Goal: Use online tool/utility: Use online tool/utility

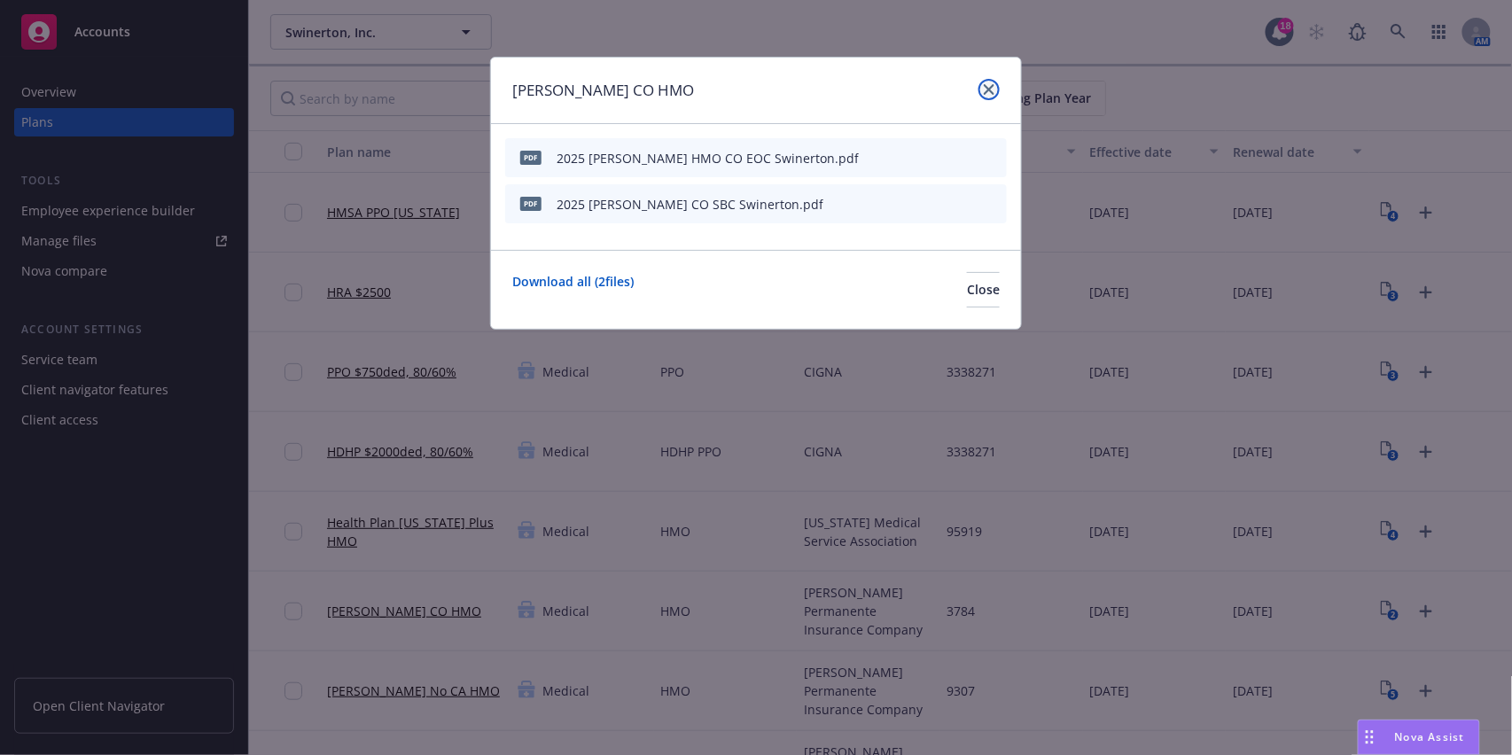
click at [984, 94] on icon "close" at bounding box center [989, 89] width 11 height 11
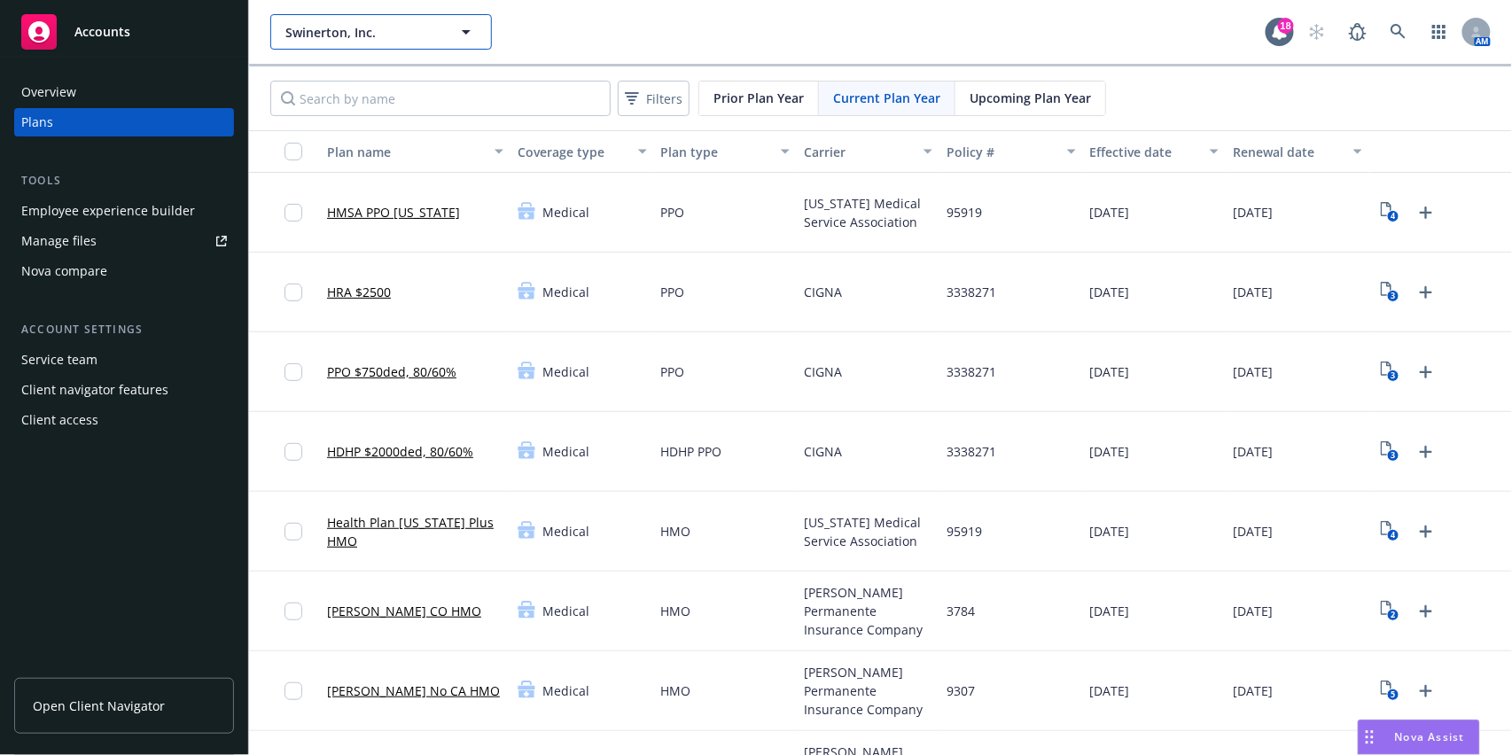
click at [366, 40] on span "Swinerton, Inc." at bounding box center [361, 32] width 153 height 19
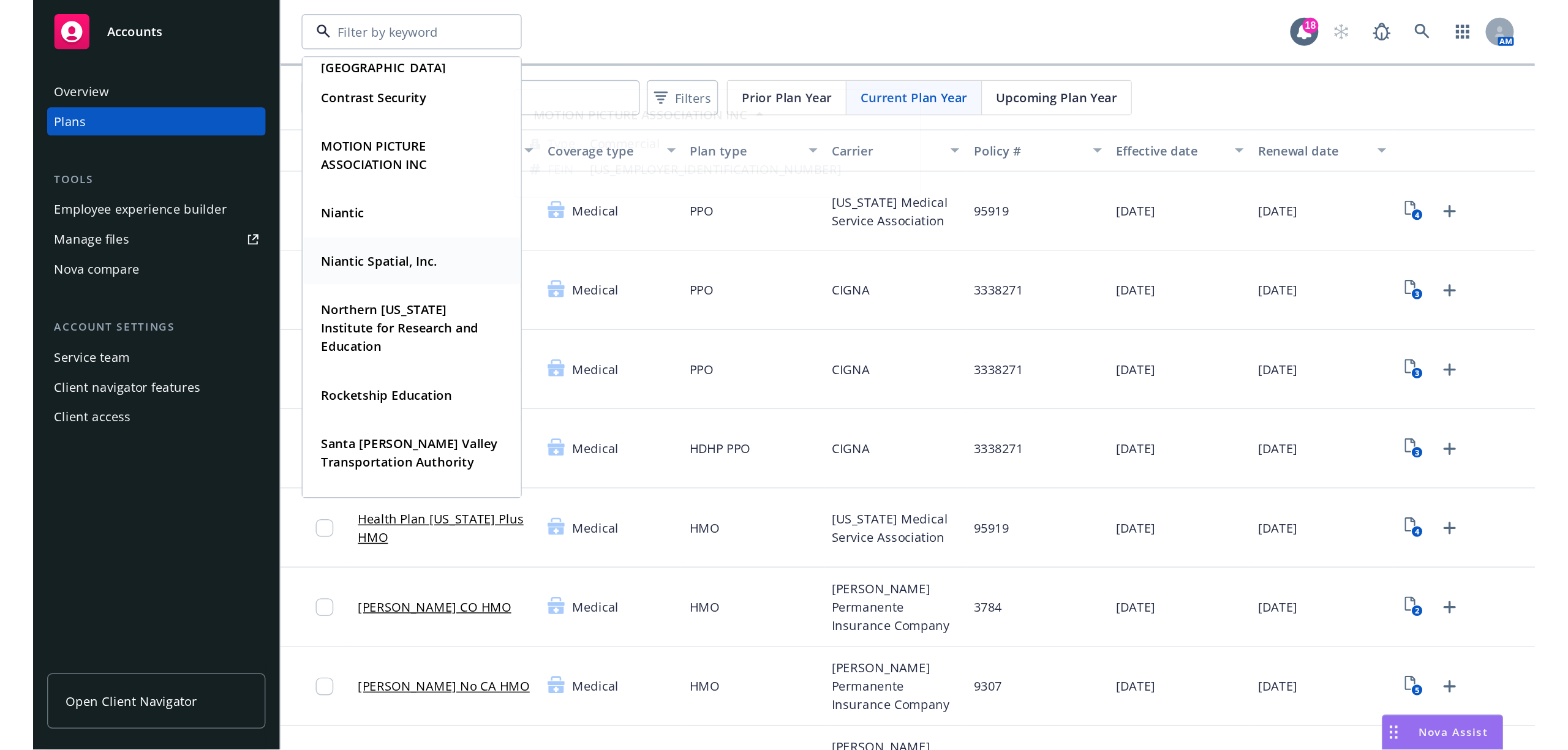
scroll to position [245, 0]
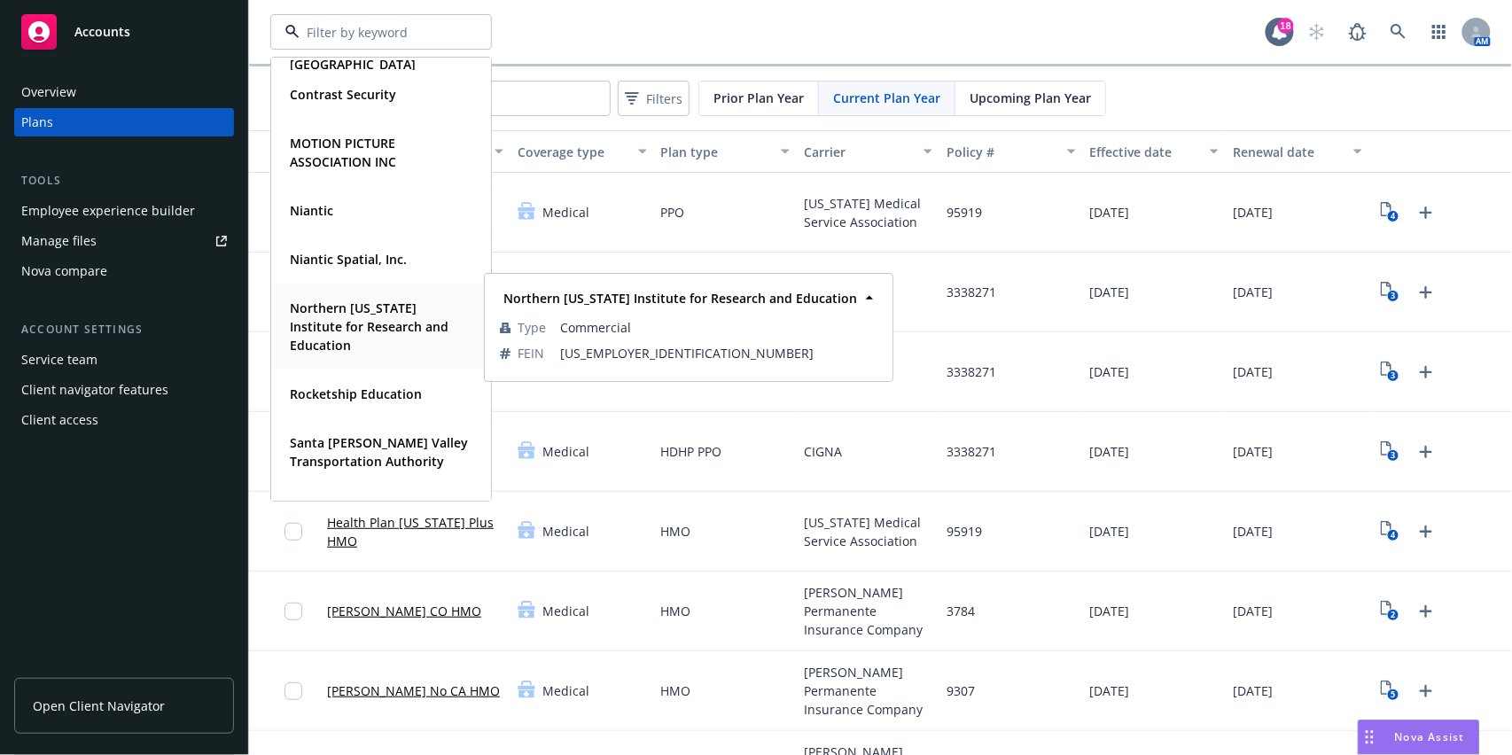
click at [370, 308] on strong "Northern [US_STATE] Institute for Research and Education" at bounding box center [369, 327] width 159 height 54
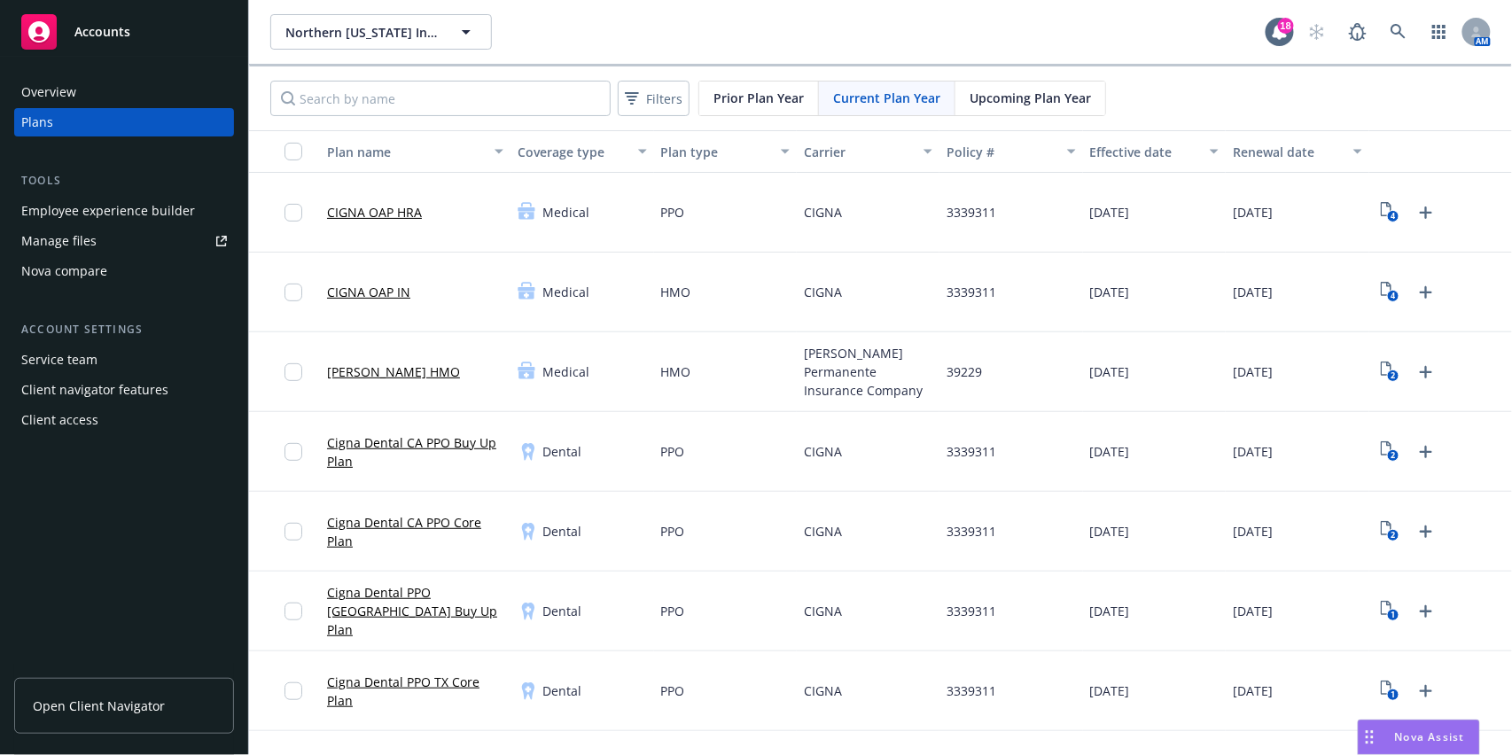
click at [90, 245] on div "Manage files" at bounding box center [58, 241] width 75 height 28
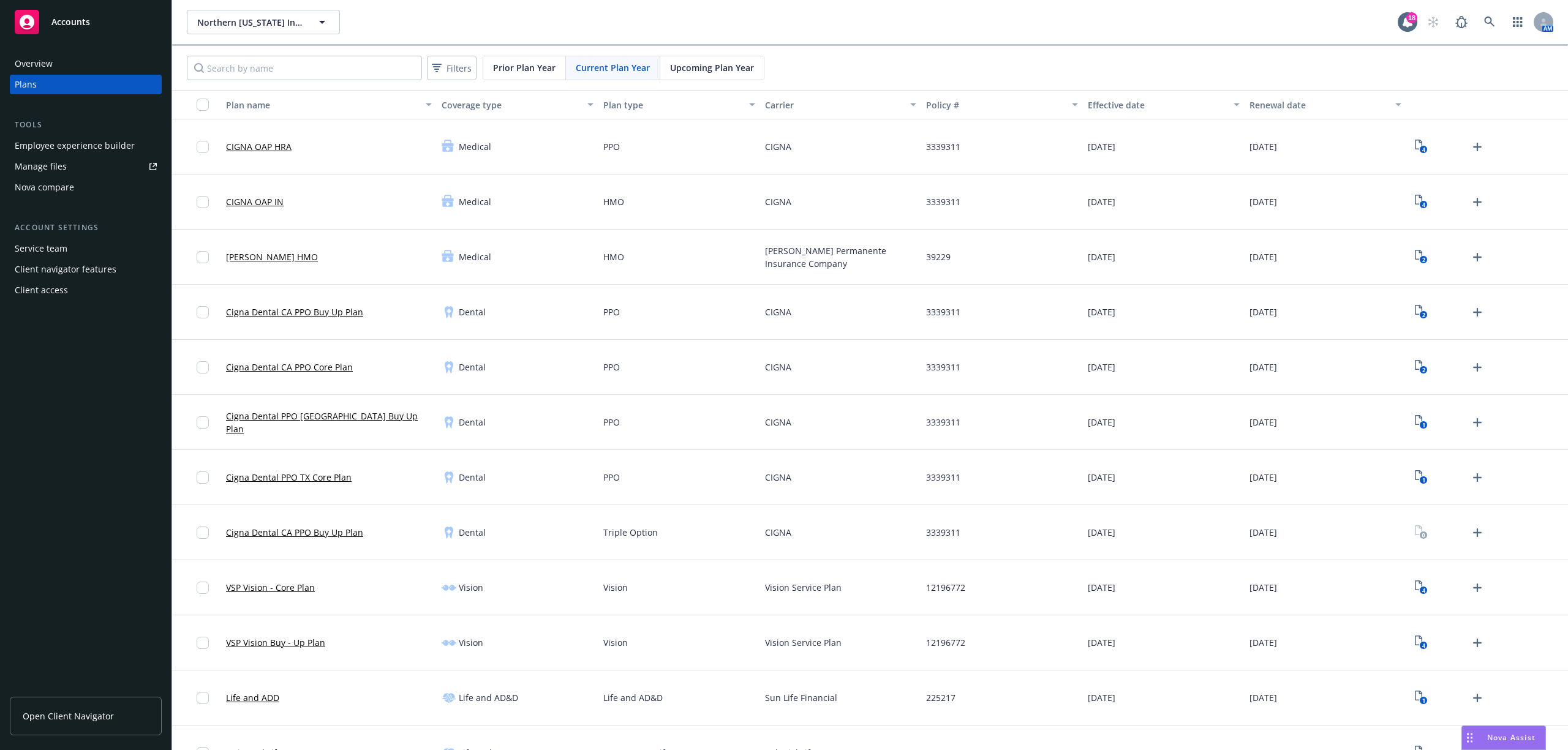
click at [62, 194] on div "Nova compare" at bounding box center [44, 187] width 59 height 19
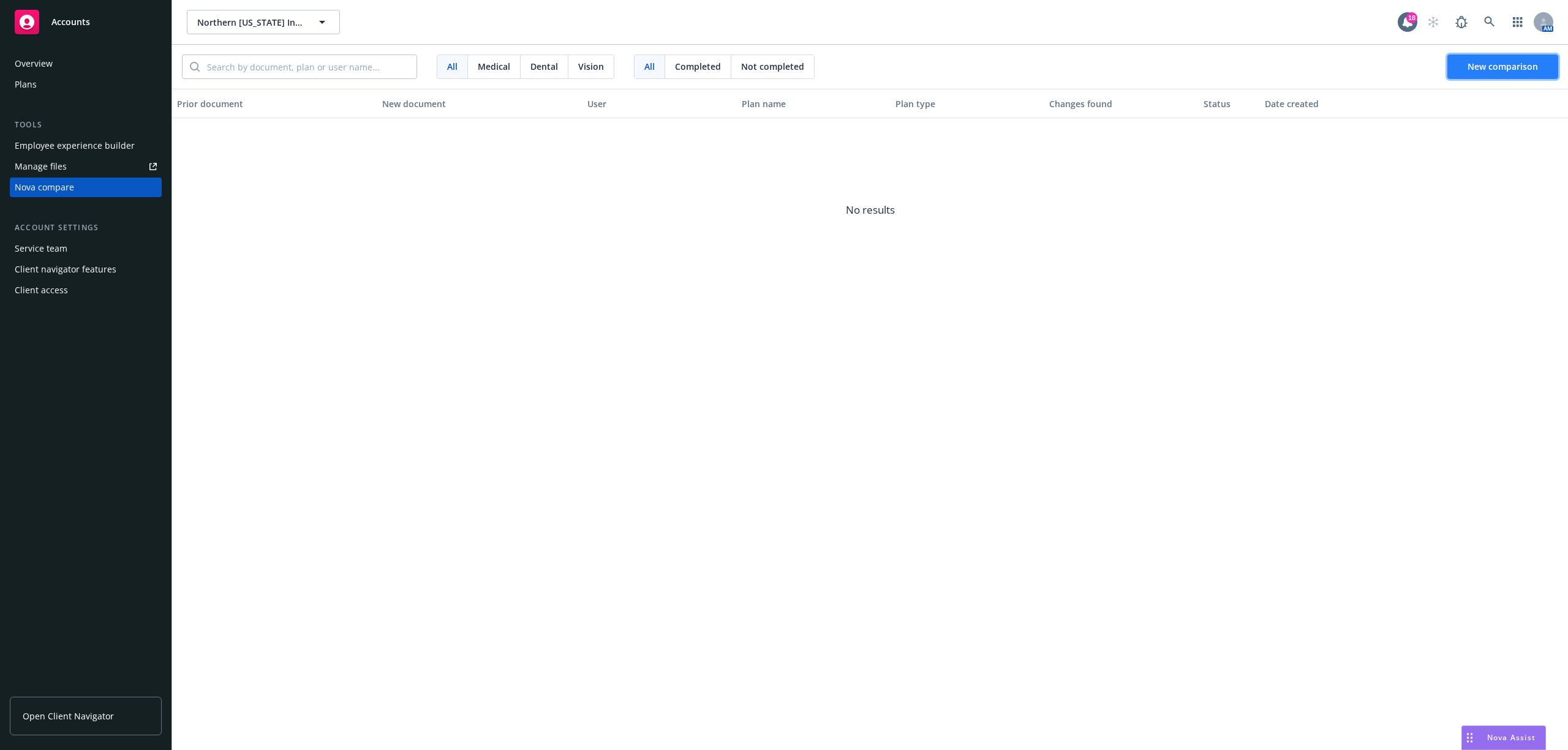
click at [1481, 62] on span "New comparison" at bounding box center [1503, 66] width 70 height 12
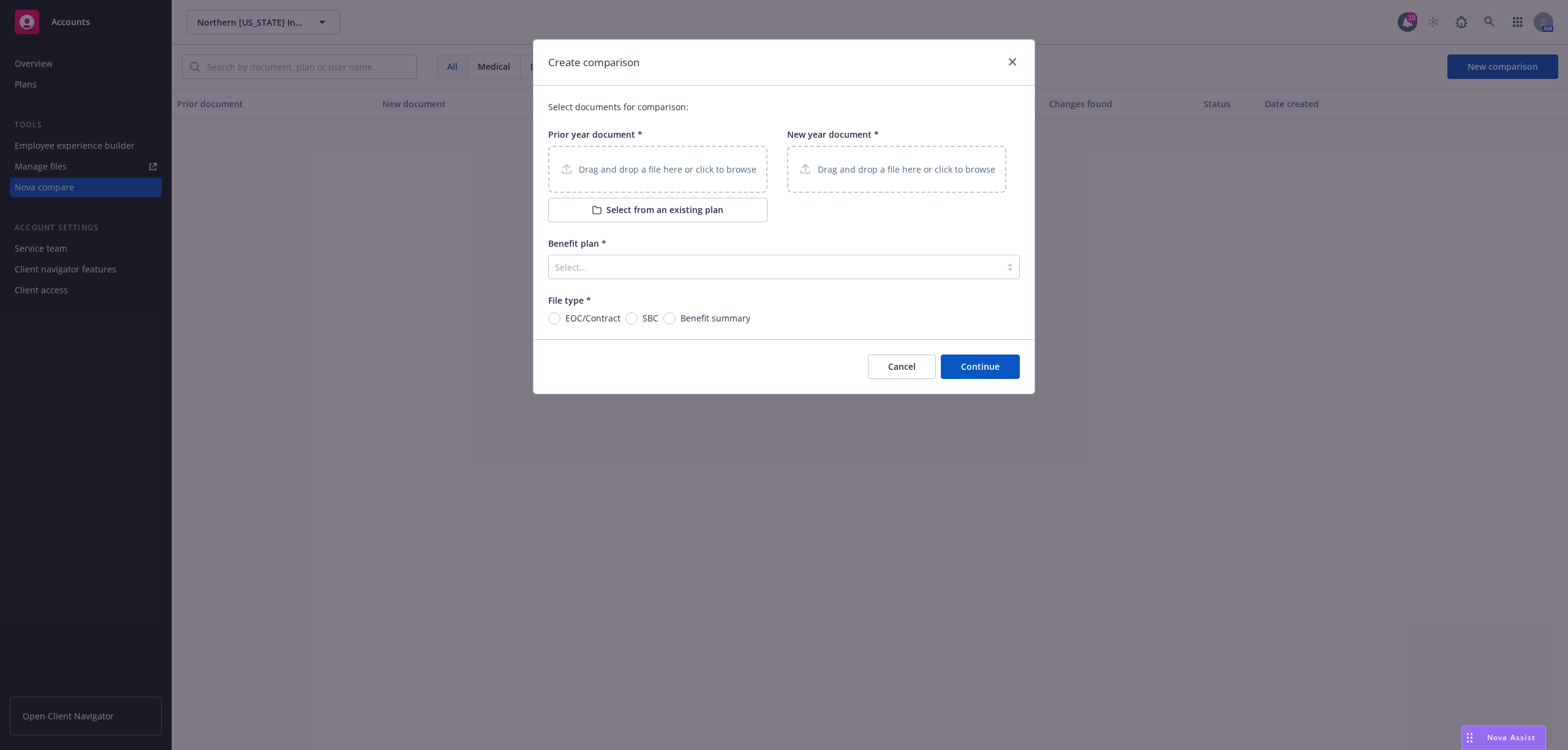
click at [657, 165] on p "Drag and drop a file here or click to browse" at bounding box center [668, 169] width 178 height 13
click at [829, 166] on p "Drag and drop a file here or click to browse" at bounding box center [906, 169] width 178 height 13
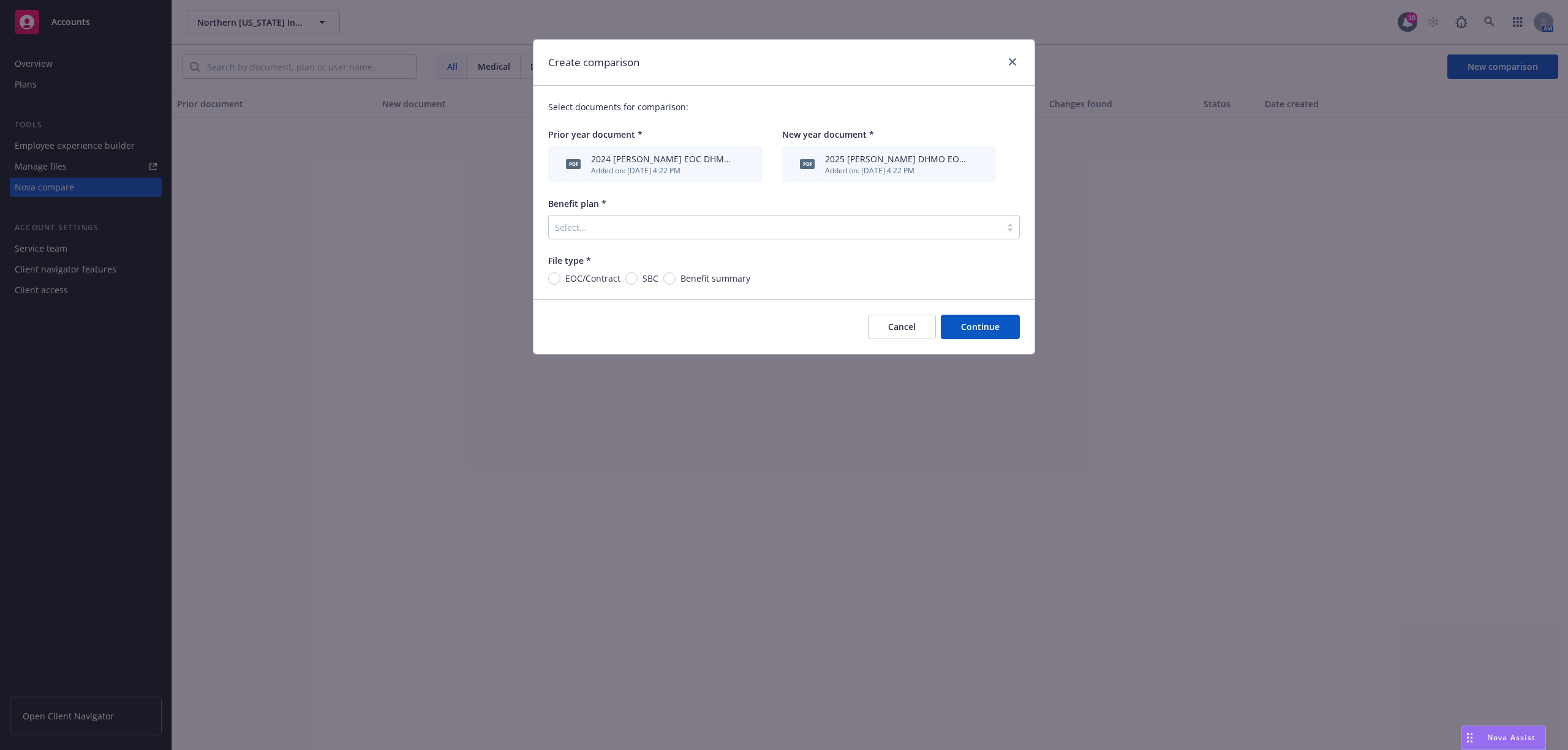
click at [585, 279] on span "EOC/Contract" at bounding box center [593, 278] width 55 height 13
click at [560, 279] on input "EOC/Contract" at bounding box center [554, 278] width 12 height 12
radio input "true"
click at [642, 242] on div "Select documents for comparison: Prior year document * pdf 2024 Kaiser EOC DHMO…" at bounding box center [784, 192] width 501 height 213
click at [643, 231] on div at bounding box center [775, 227] width 440 height 15
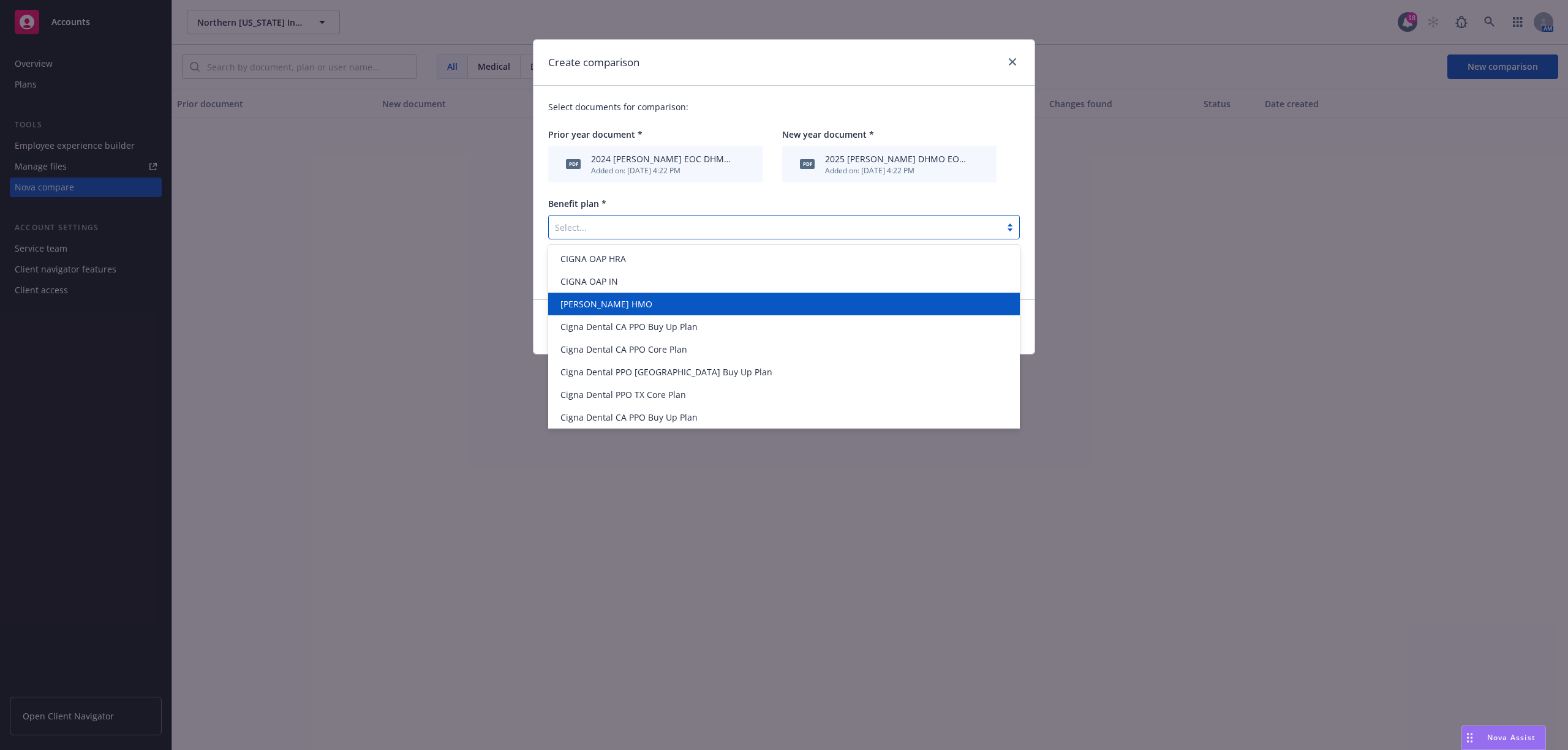
click at [615, 305] on div "[PERSON_NAME] HMO" at bounding box center [784, 304] width 456 height 13
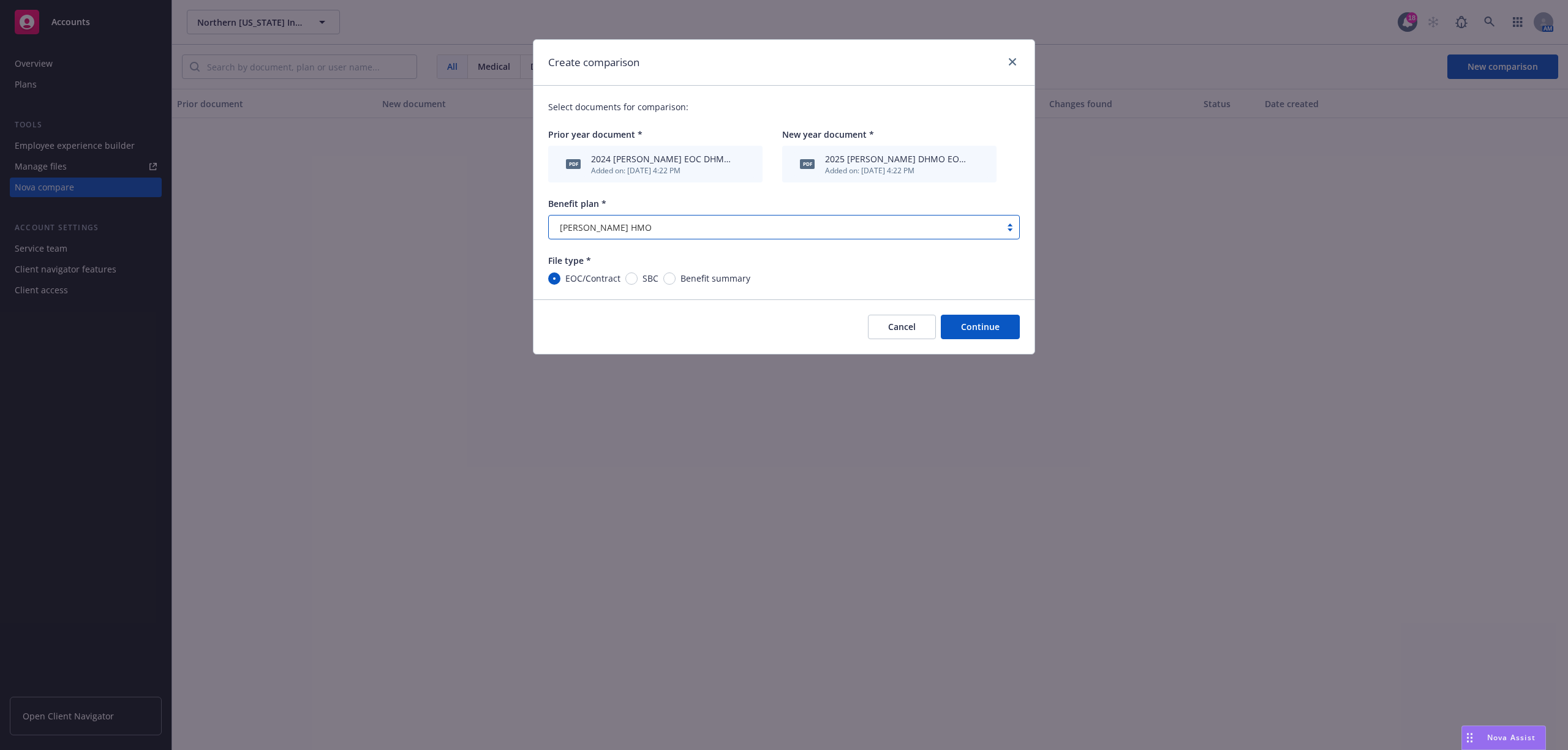
click at [978, 334] on button "Continue" at bounding box center [980, 327] width 79 height 24
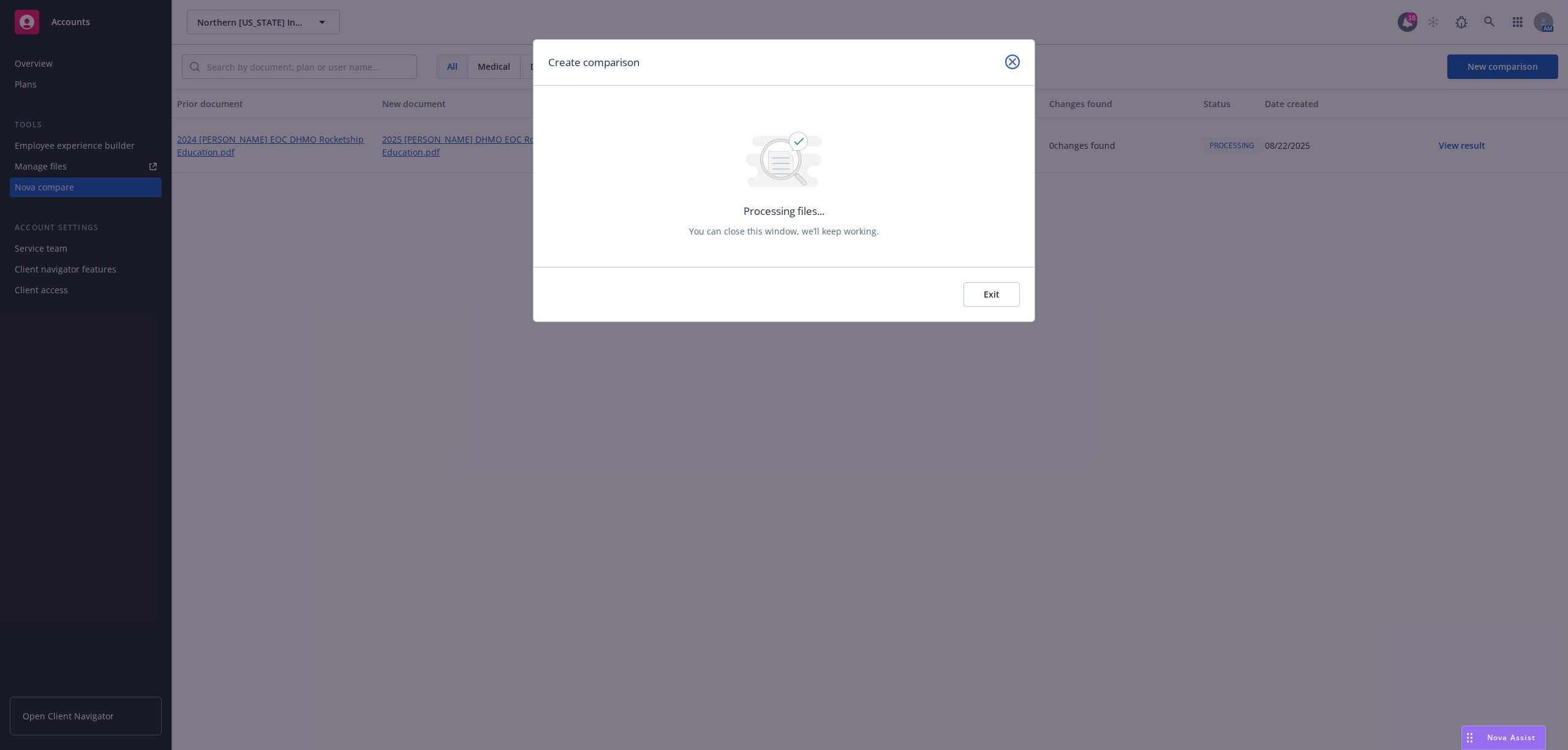
click at [1013, 68] on link "close" at bounding box center [1012, 61] width 15 height 15
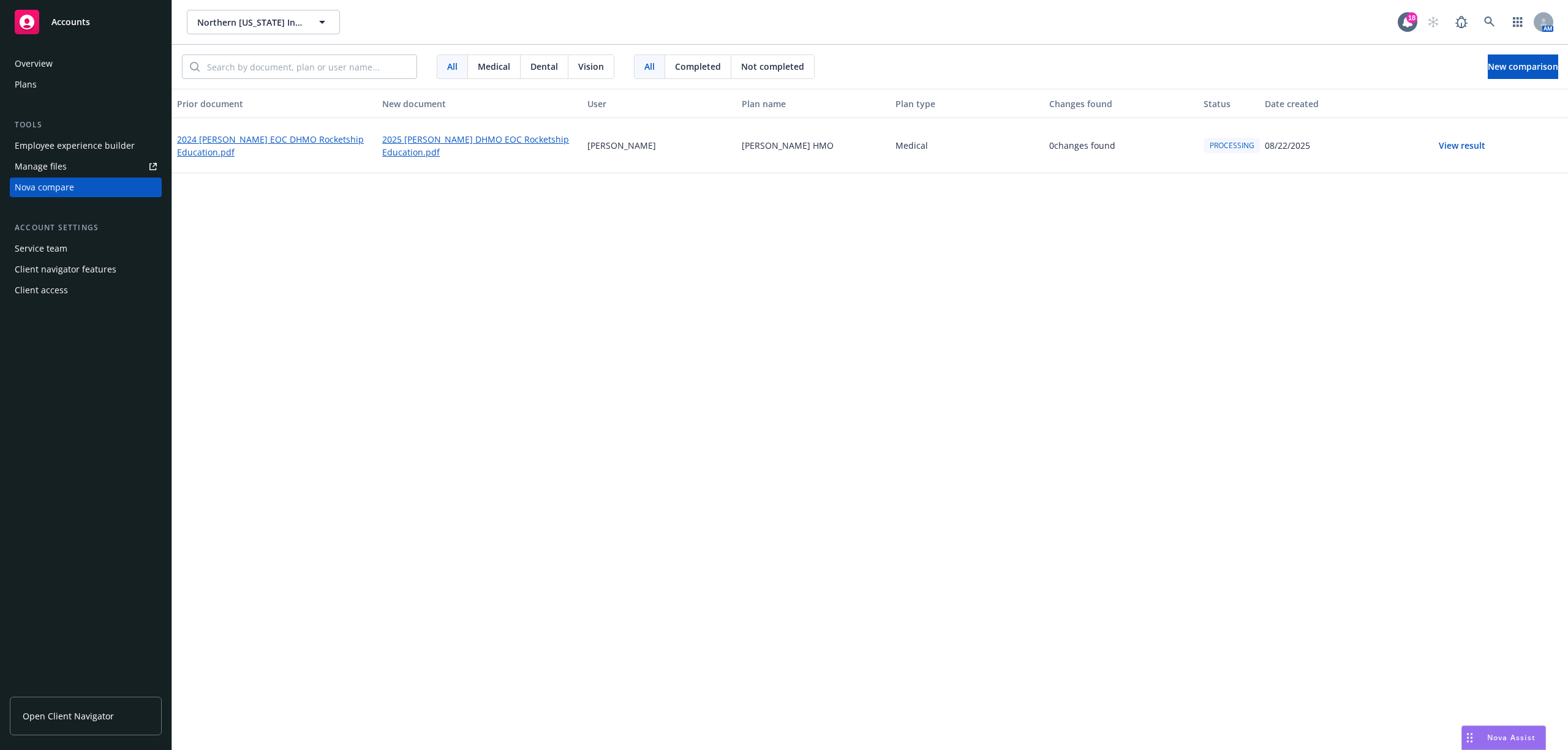
click at [1487, 147] on button "View result" at bounding box center [1462, 145] width 86 height 24
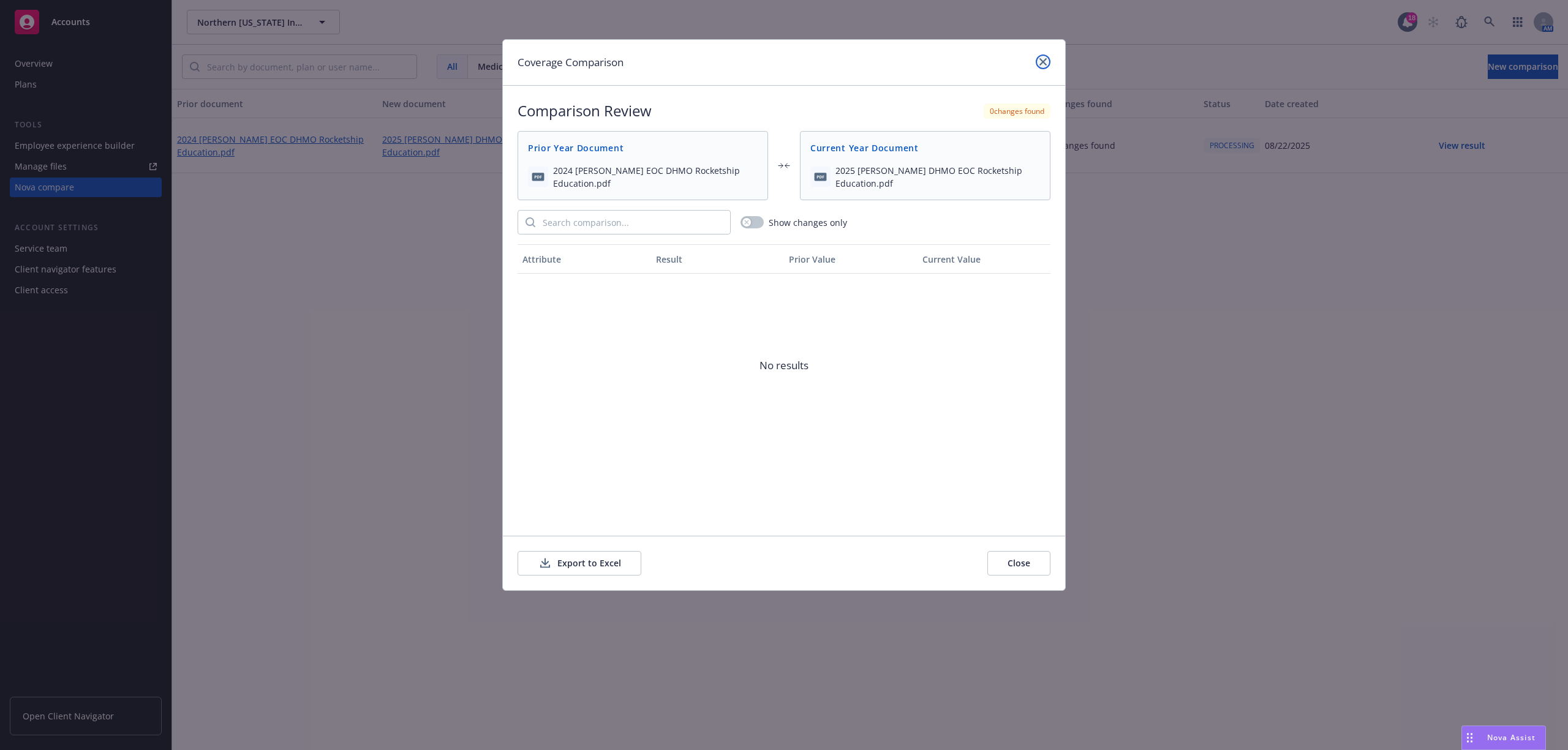
click at [1046, 62] on icon "close" at bounding box center [1043, 61] width 8 height 8
